Goal: Information Seeking & Learning: Find specific fact

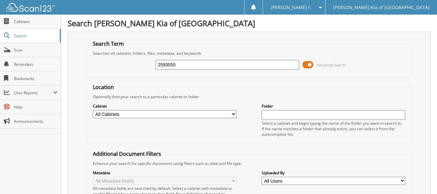
type input "2593555"
click at [317, 68] on span "Advanced Search" at bounding box center [324, 65] width 43 height 10
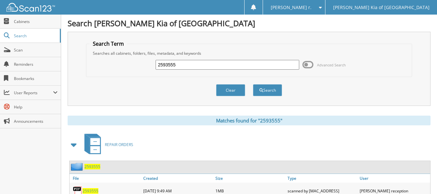
scroll to position [25, 0]
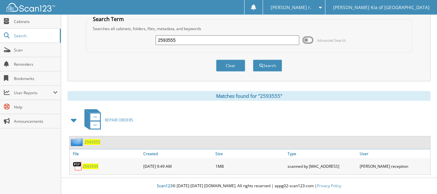
click at [93, 143] on span "2593555" at bounding box center [92, 142] width 16 height 6
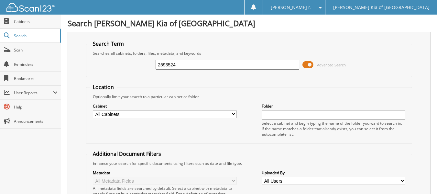
type input "2593524"
click at [308, 64] on span at bounding box center [308, 65] width 11 height 10
